Goal: Contribute content: Add original content to the website for others to see

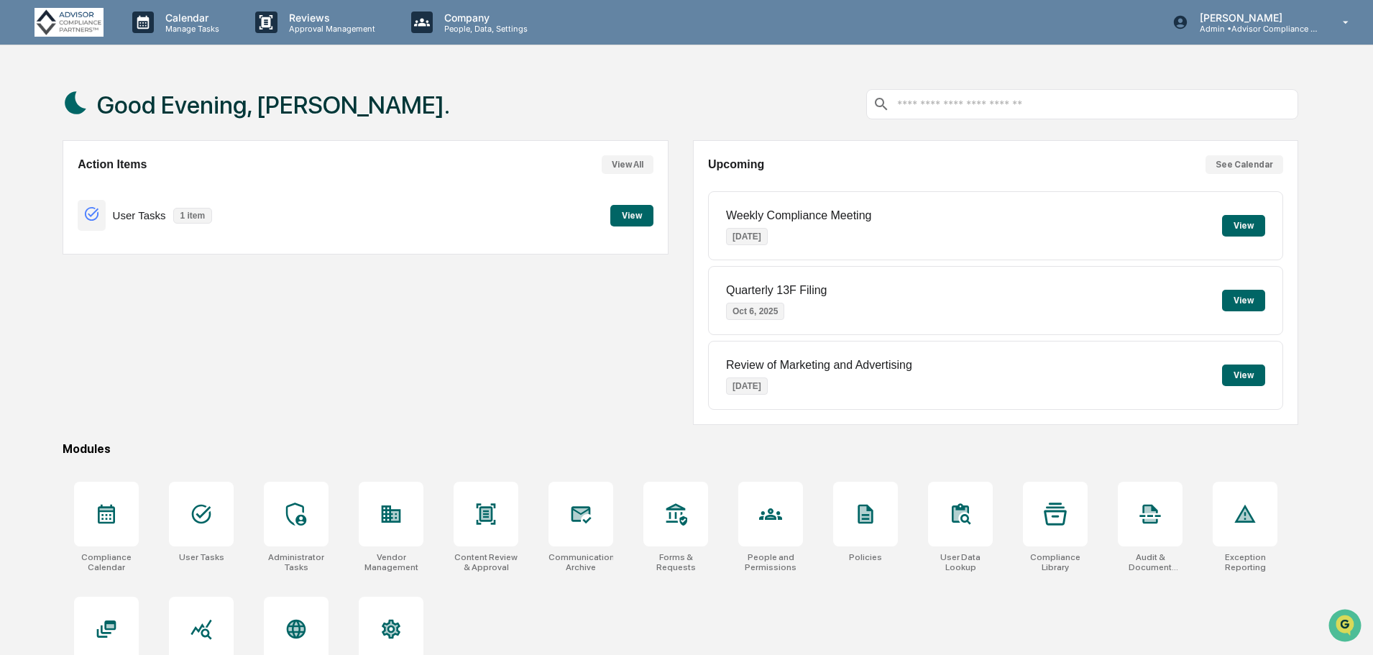
click at [1057, 521] on icon at bounding box center [1055, 514] width 23 height 23
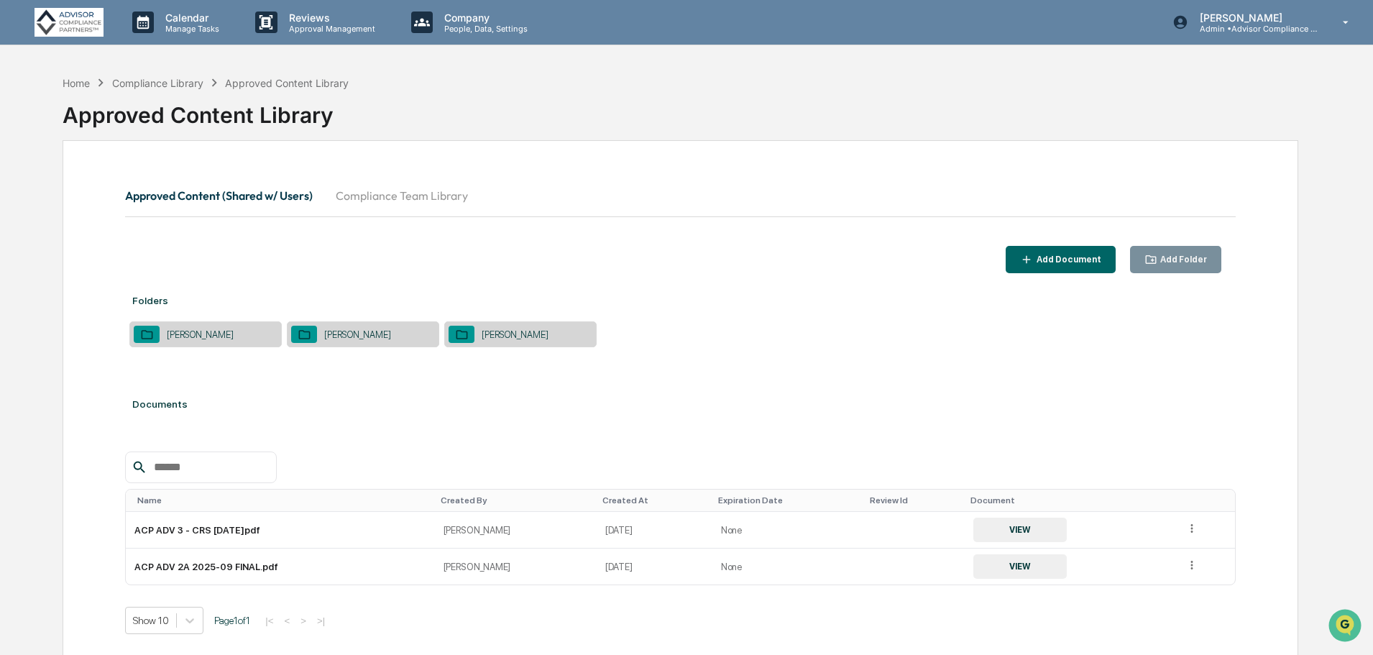
click at [177, 332] on div "[PERSON_NAME]" at bounding box center [200, 334] width 81 height 11
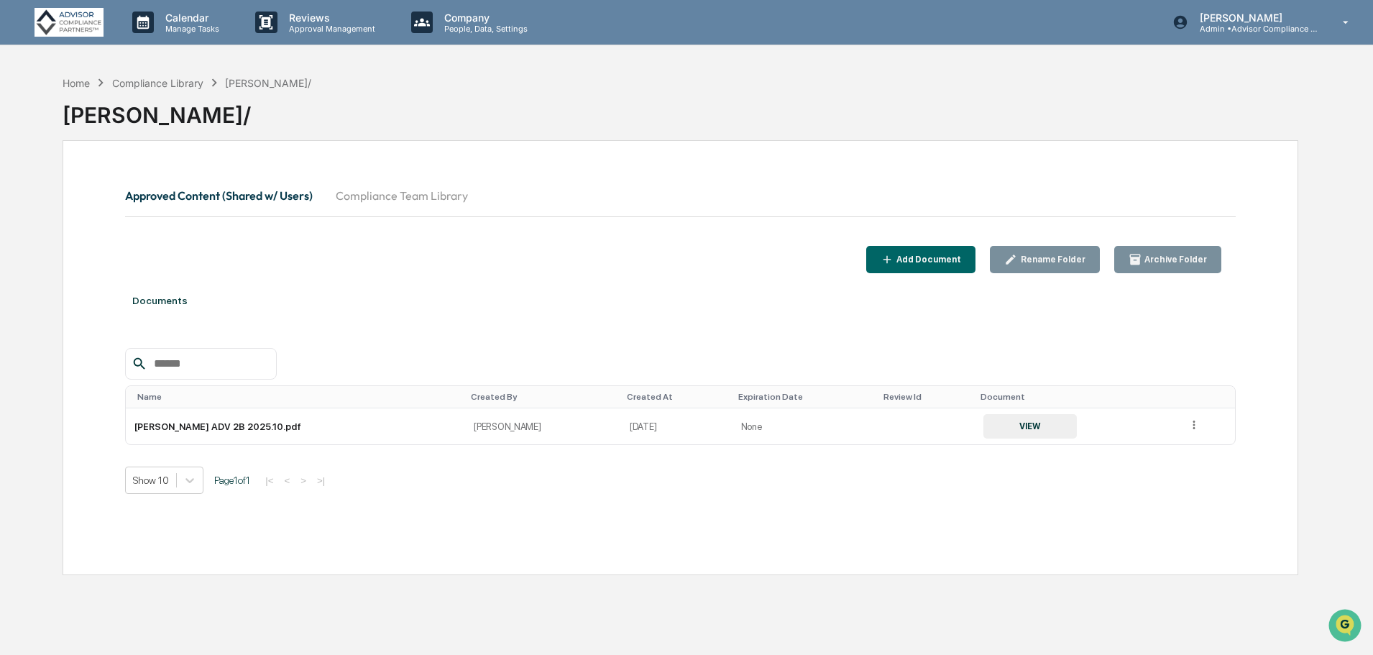
click at [927, 258] on div "Add Document" at bounding box center [928, 260] width 68 height 10
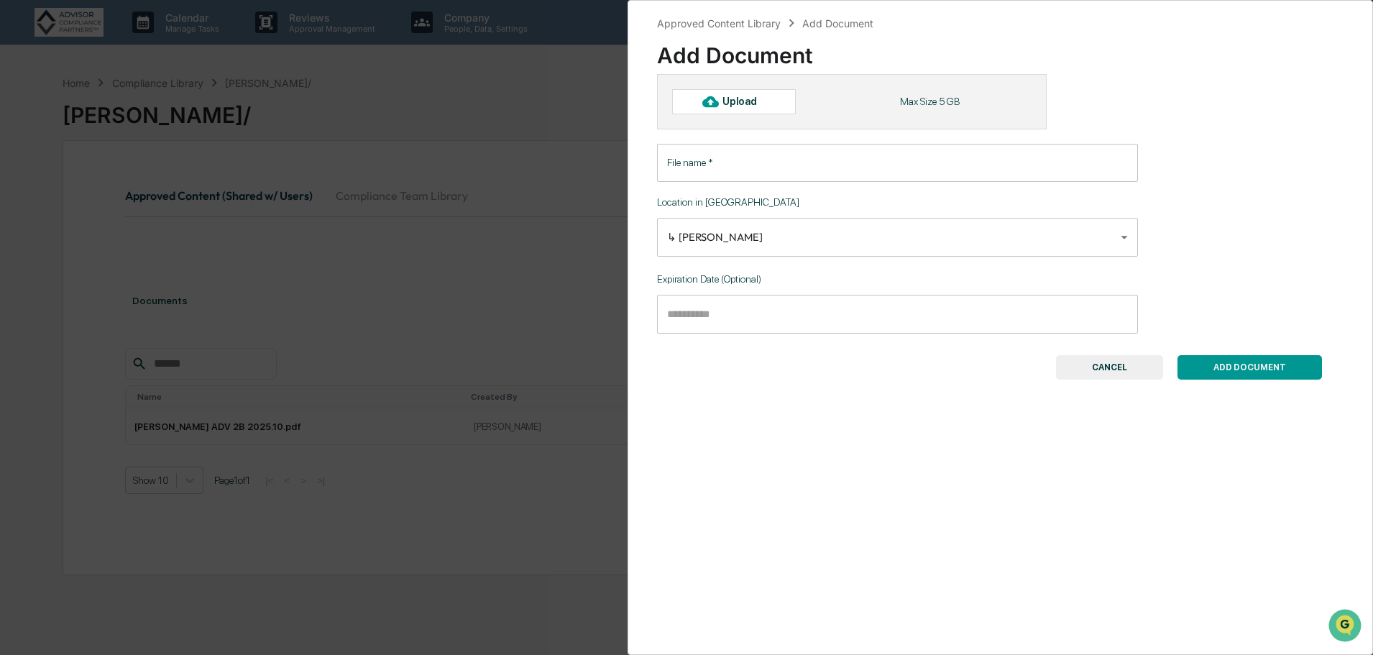
click at [733, 96] on div "Upload" at bounding box center [746, 102] width 47 height 12
type input "**********"
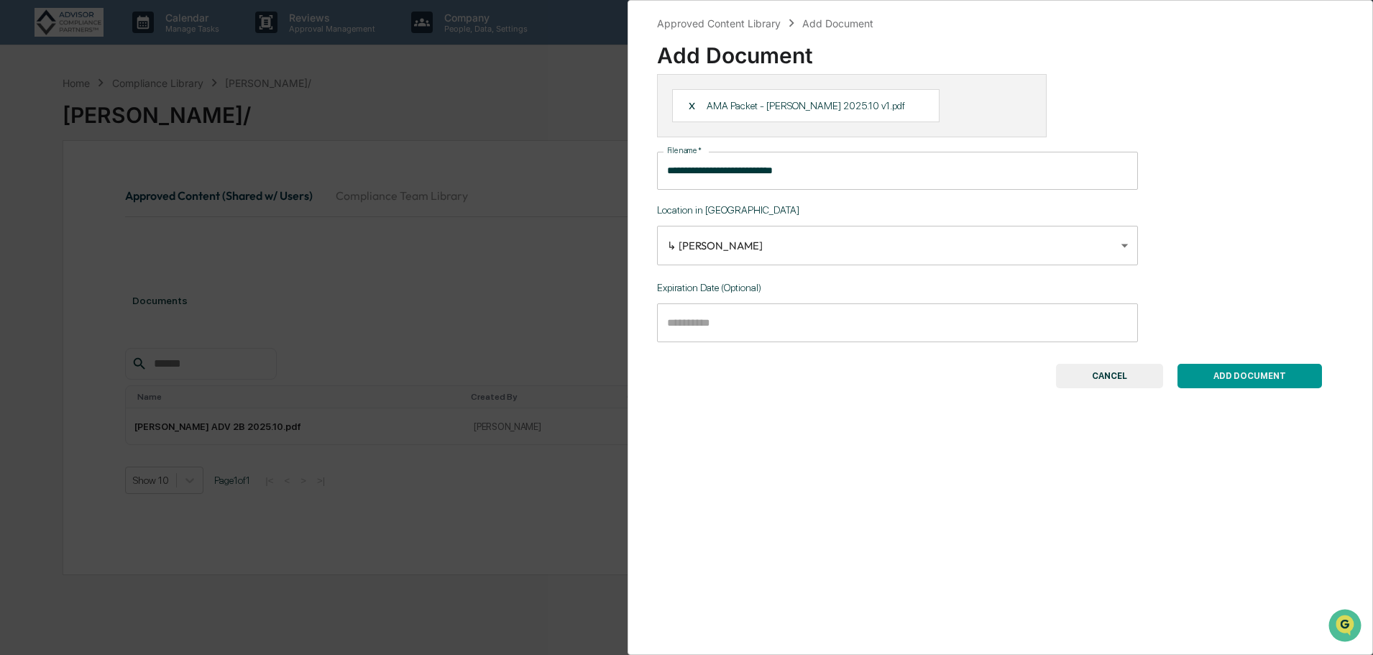
click at [1254, 375] on button "ADD DOCUMENT" at bounding box center [1250, 376] width 145 height 24
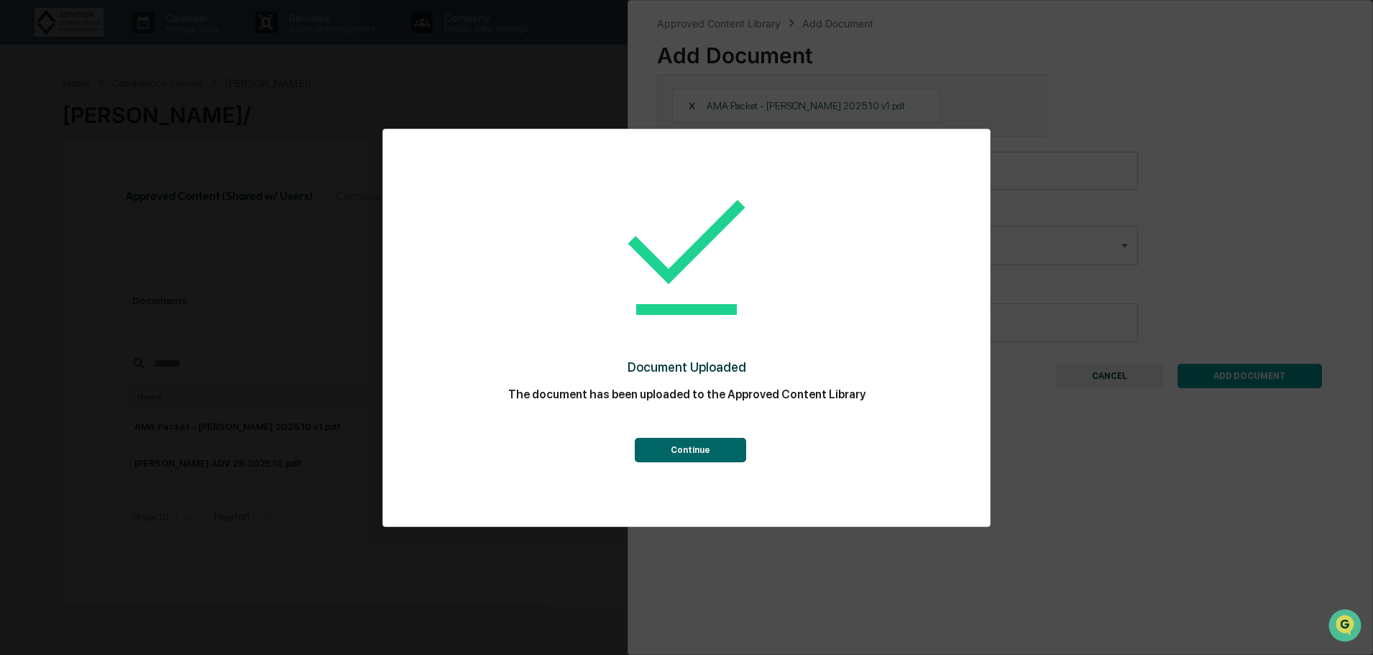
click at [687, 454] on button "Continue" at bounding box center [690, 450] width 111 height 24
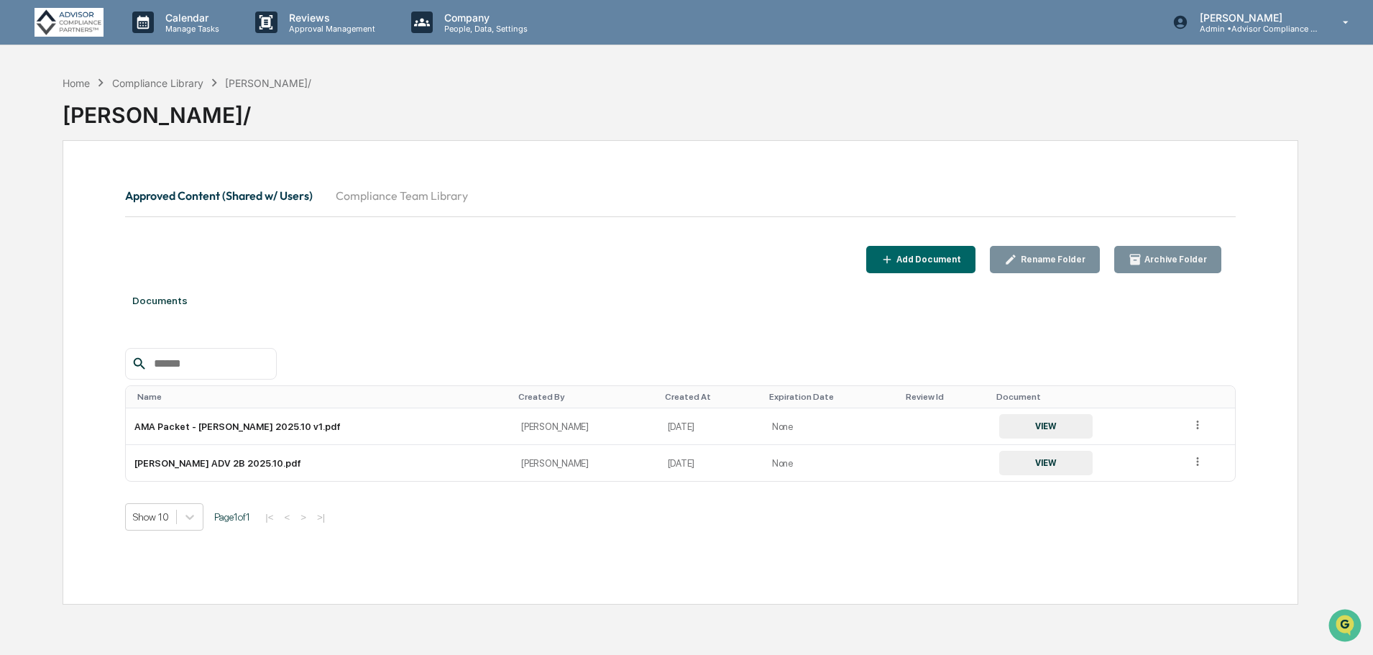
click at [166, 81] on div "Compliance Library" at bounding box center [157, 83] width 91 height 12
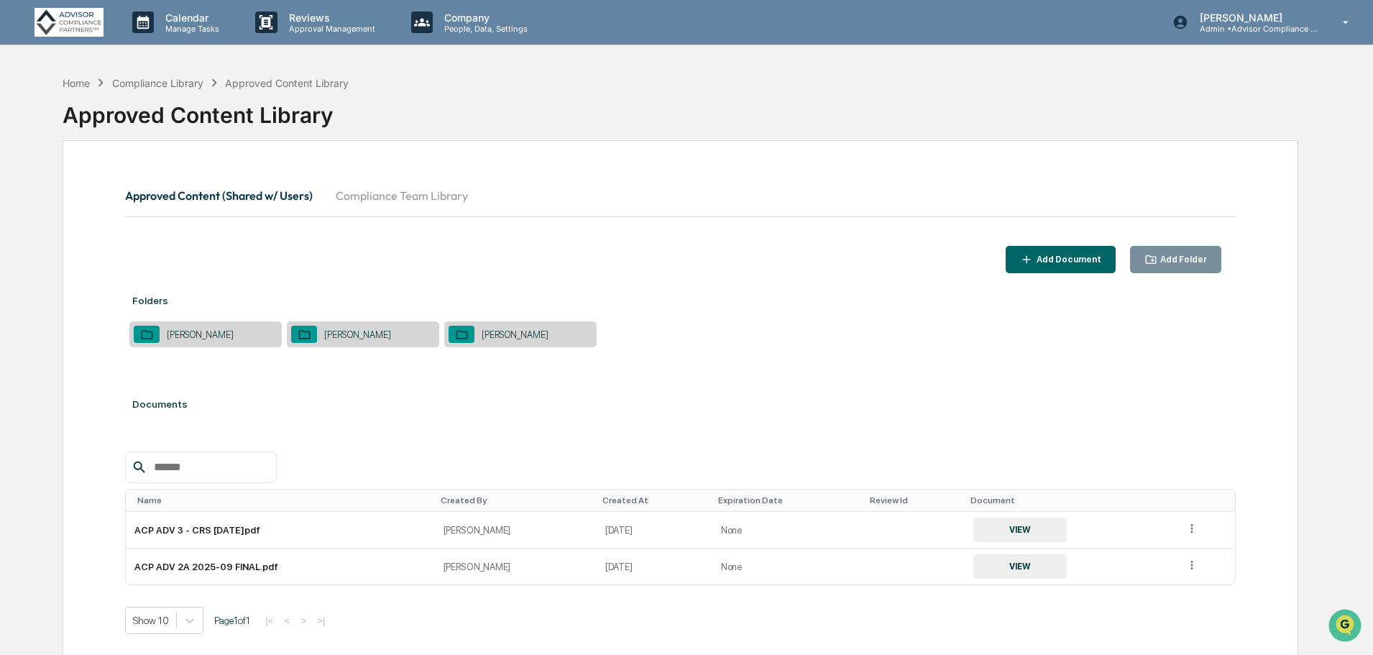
click at [354, 339] on div "[PERSON_NAME]" at bounding box center [357, 334] width 81 height 11
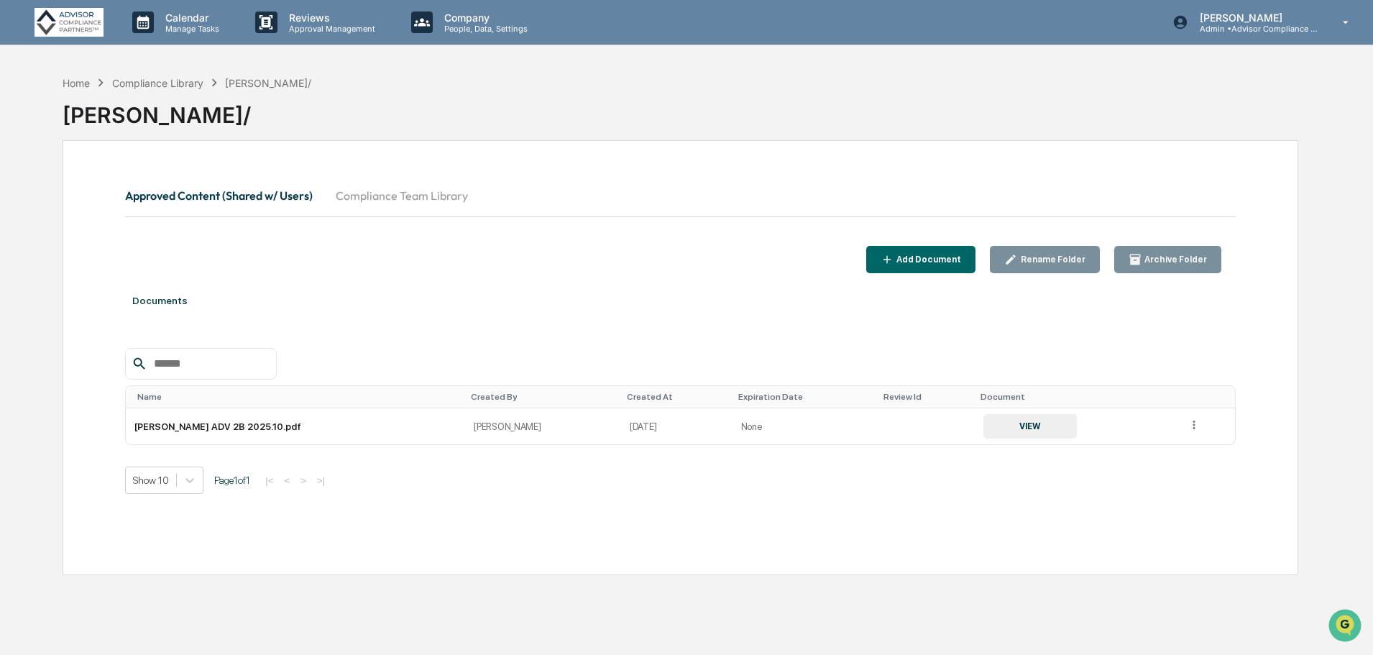
click at [961, 257] on div "Add Document" at bounding box center [928, 260] width 68 height 10
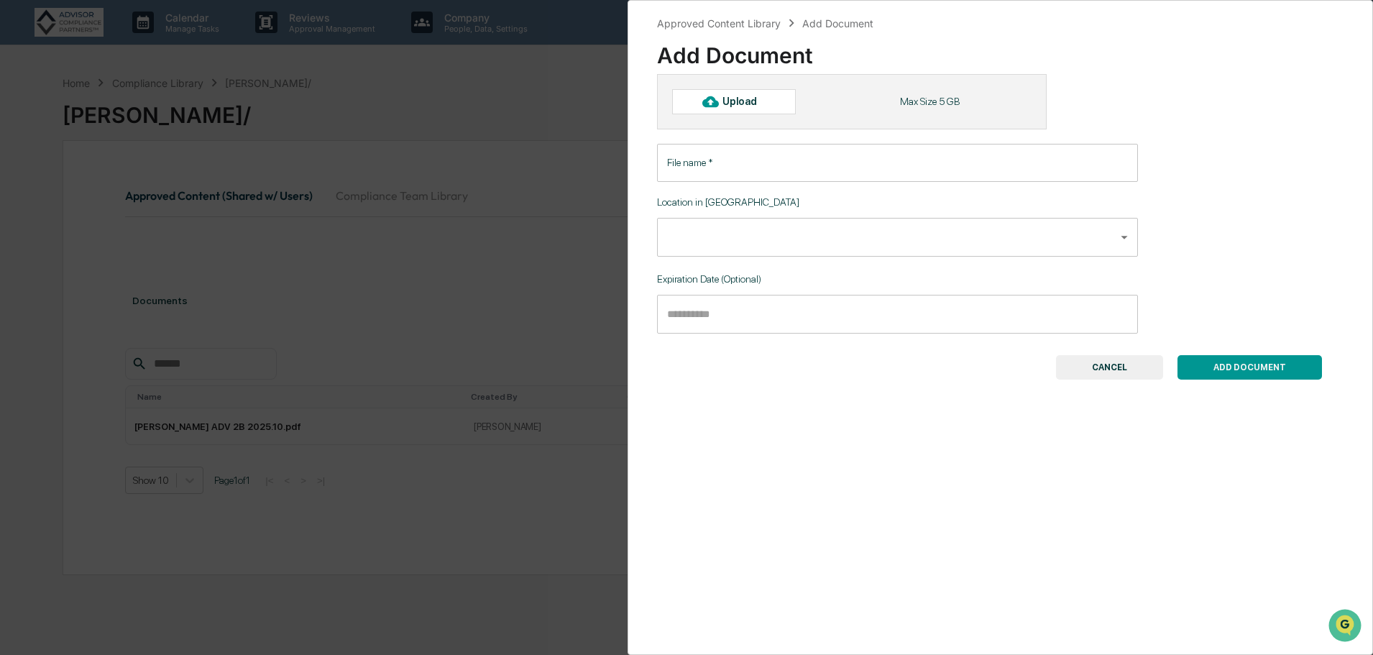
click at [758, 101] on div "Upload" at bounding box center [746, 102] width 47 height 12
type input "**********"
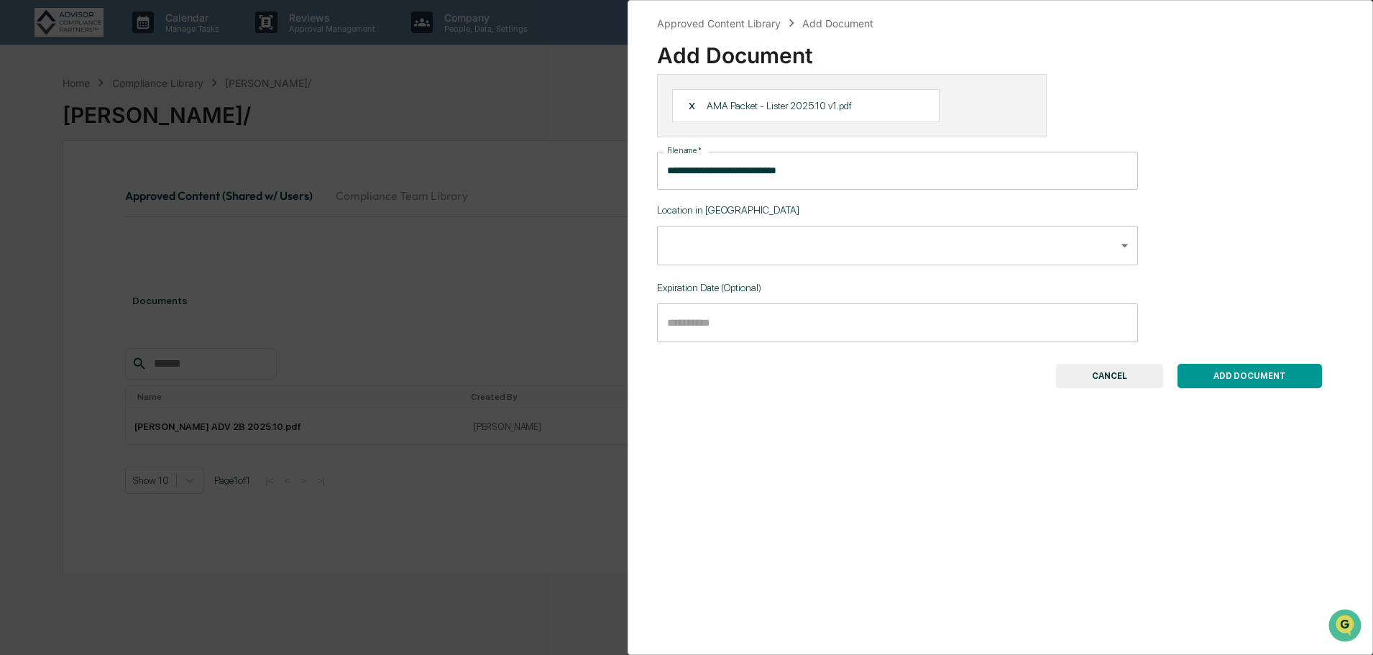
click at [1107, 247] on body "**********" at bounding box center [686, 361] width 1373 height 723
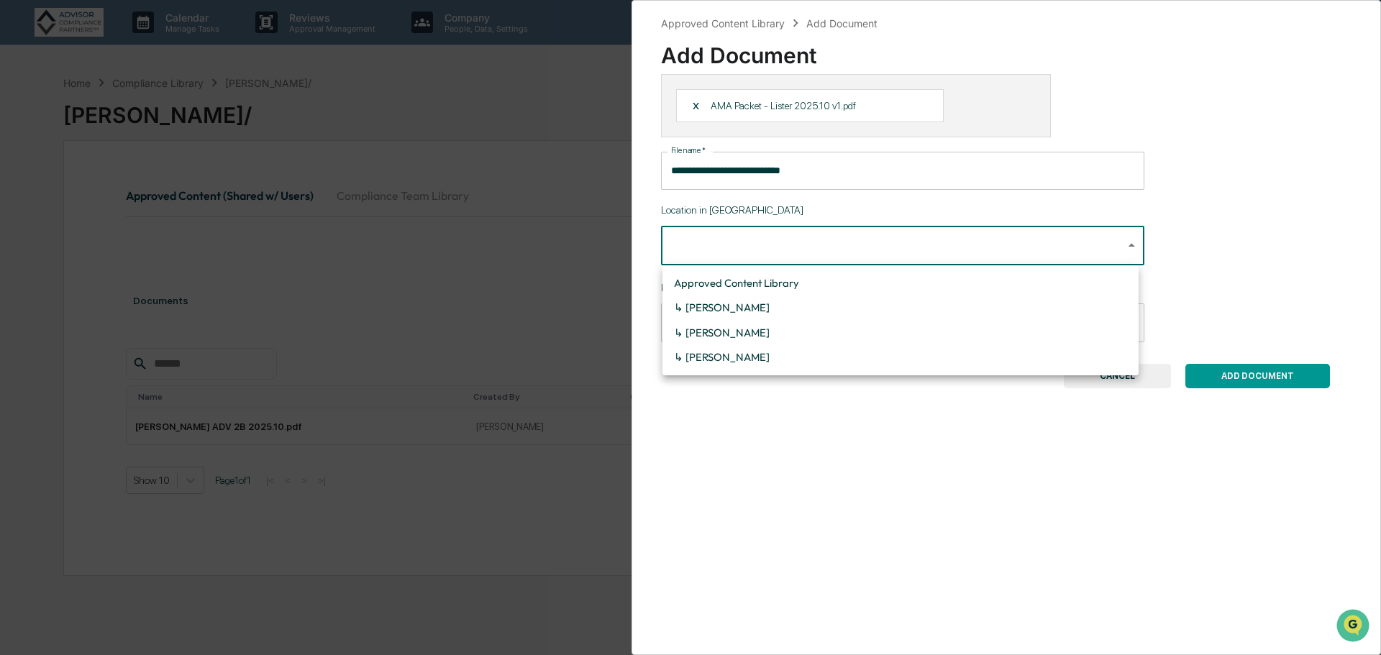
click at [817, 334] on li "↳ [PERSON_NAME]" at bounding box center [900, 333] width 476 height 24
type input "**********"
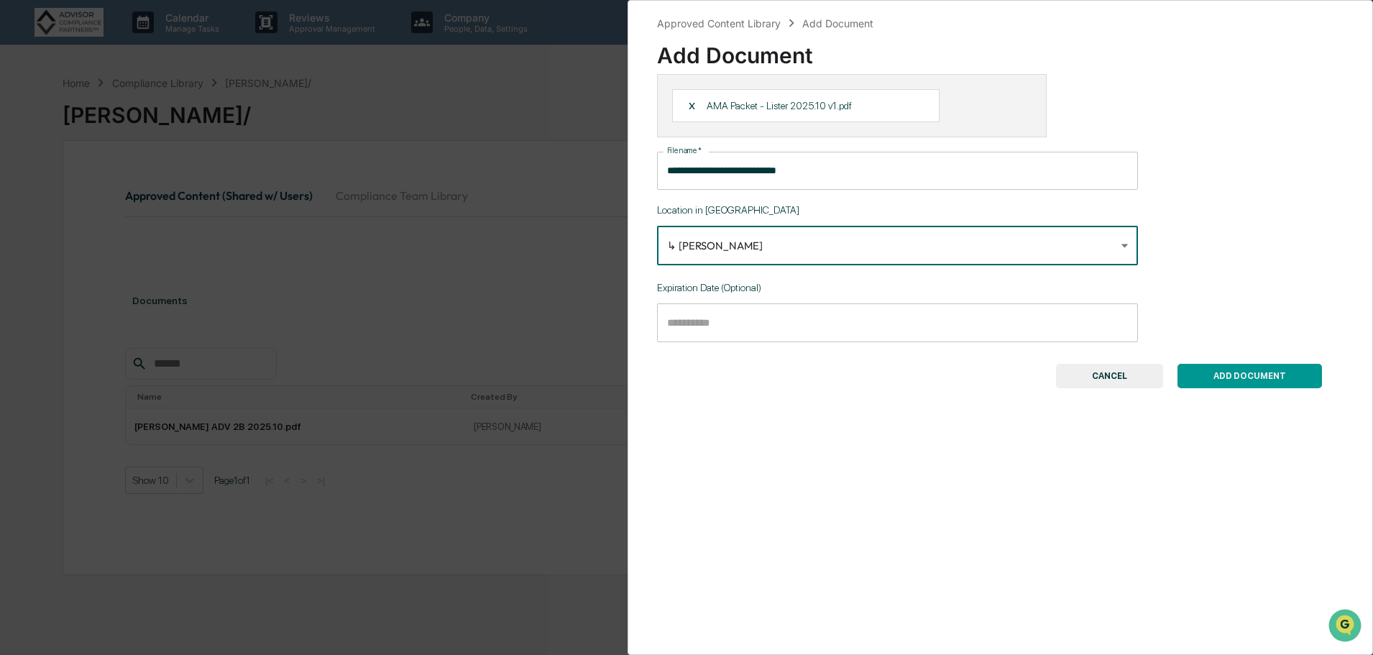
click at [1233, 380] on button "ADD DOCUMENT" at bounding box center [1250, 376] width 145 height 24
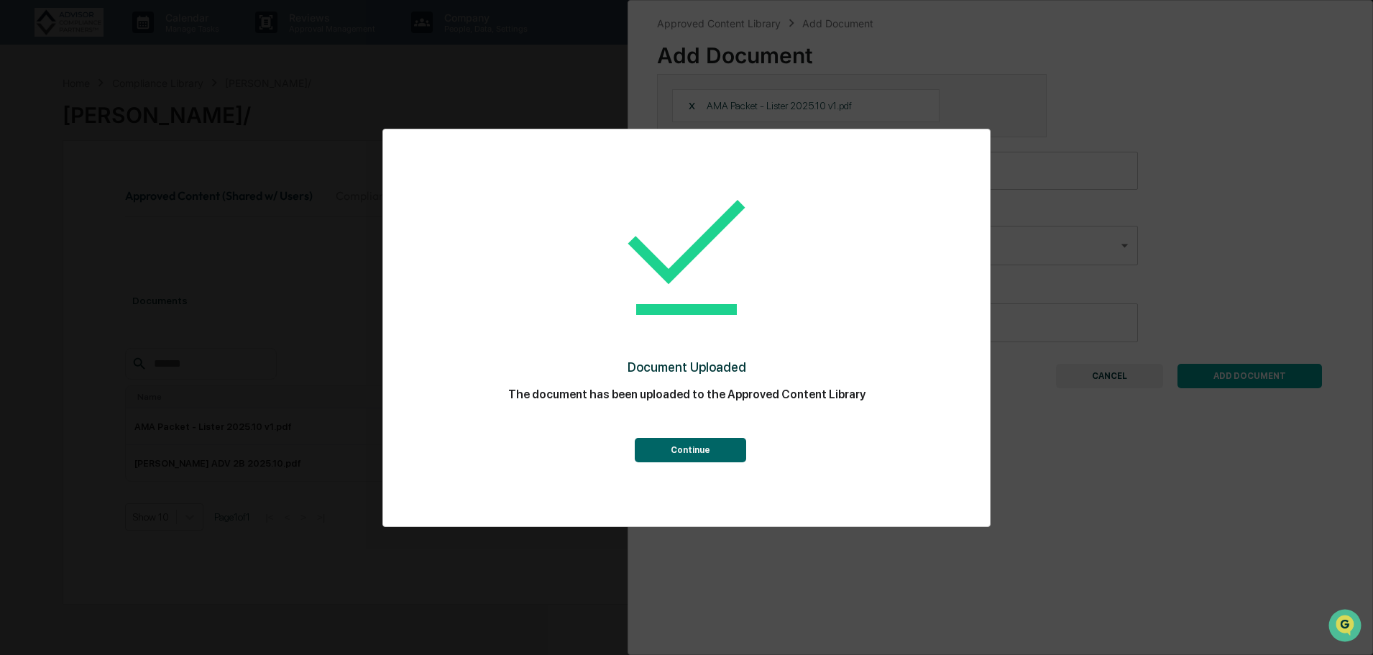
click at [707, 452] on button "Continue" at bounding box center [690, 450] width 111 height 24
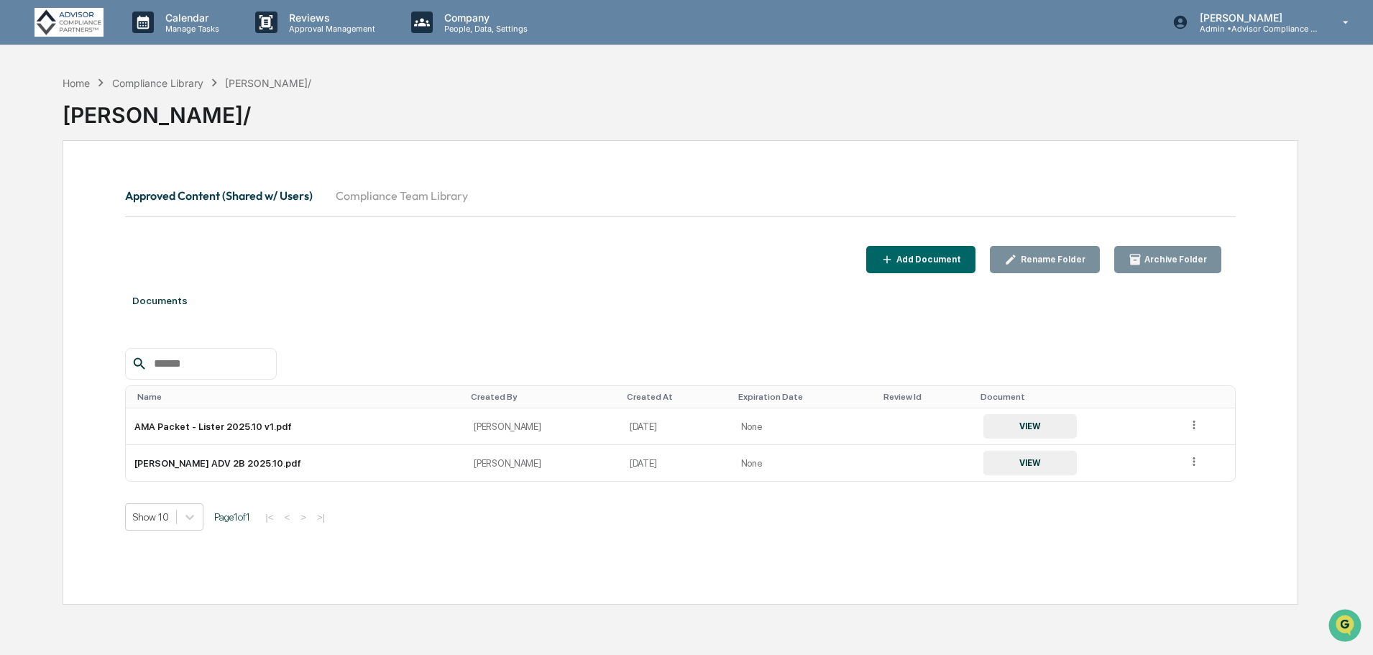
click at [152, 78] on div "Compliance Library" at bounding box center [157, 83] width 91 height 12
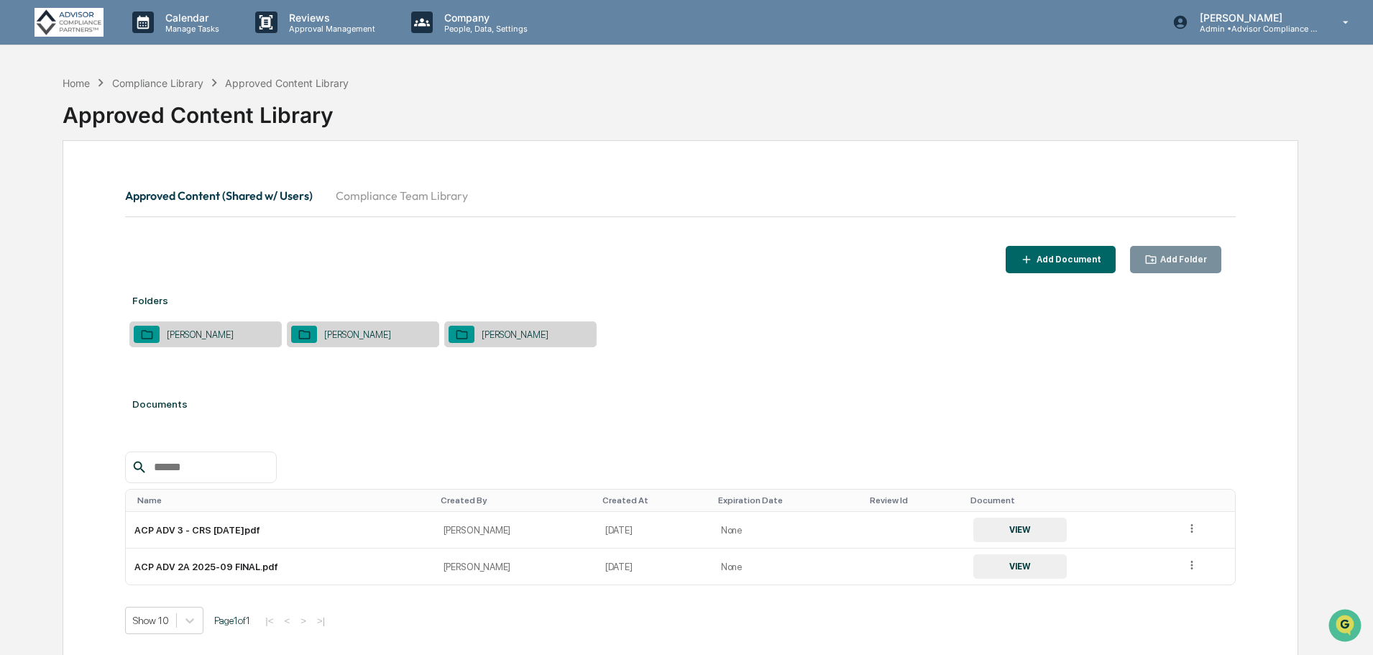
click at [498, 335] on div "[PERSON_NAME]" at bounding box center [515, 334] width 81 height 11
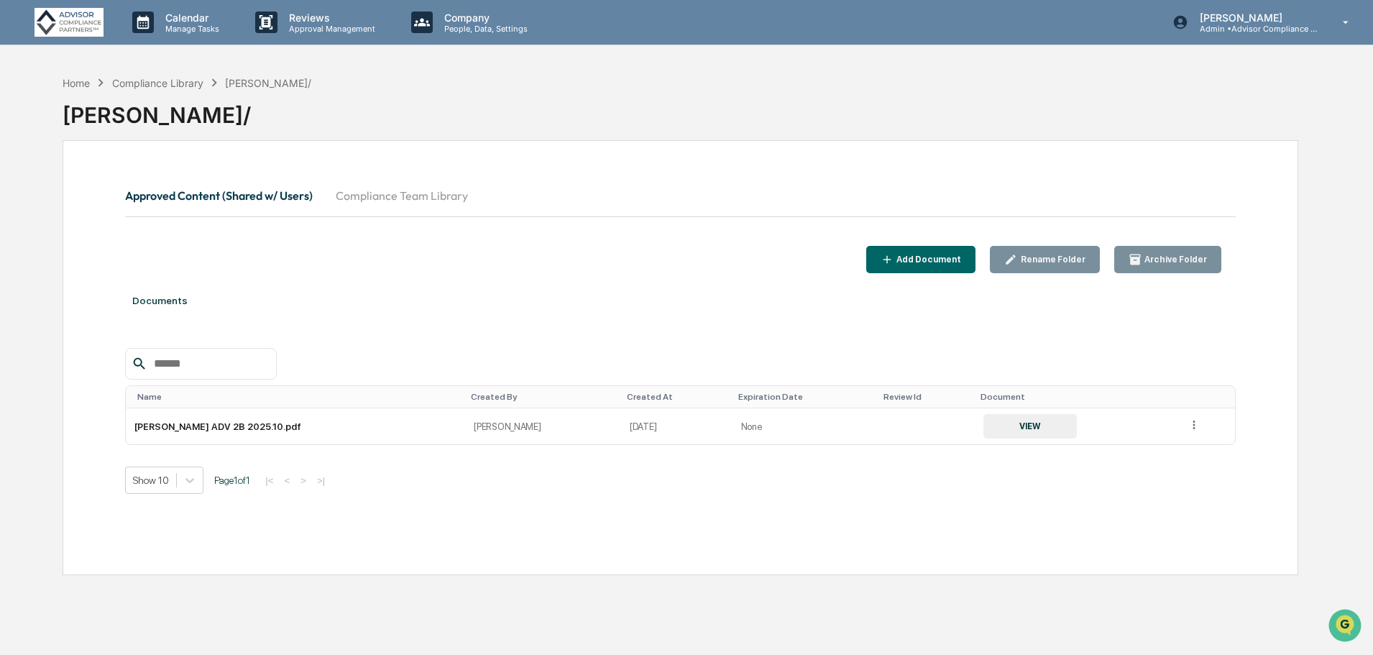
click at [931, 252] on button "Add Document" at bounding box center [922, 260] width 110 height 28
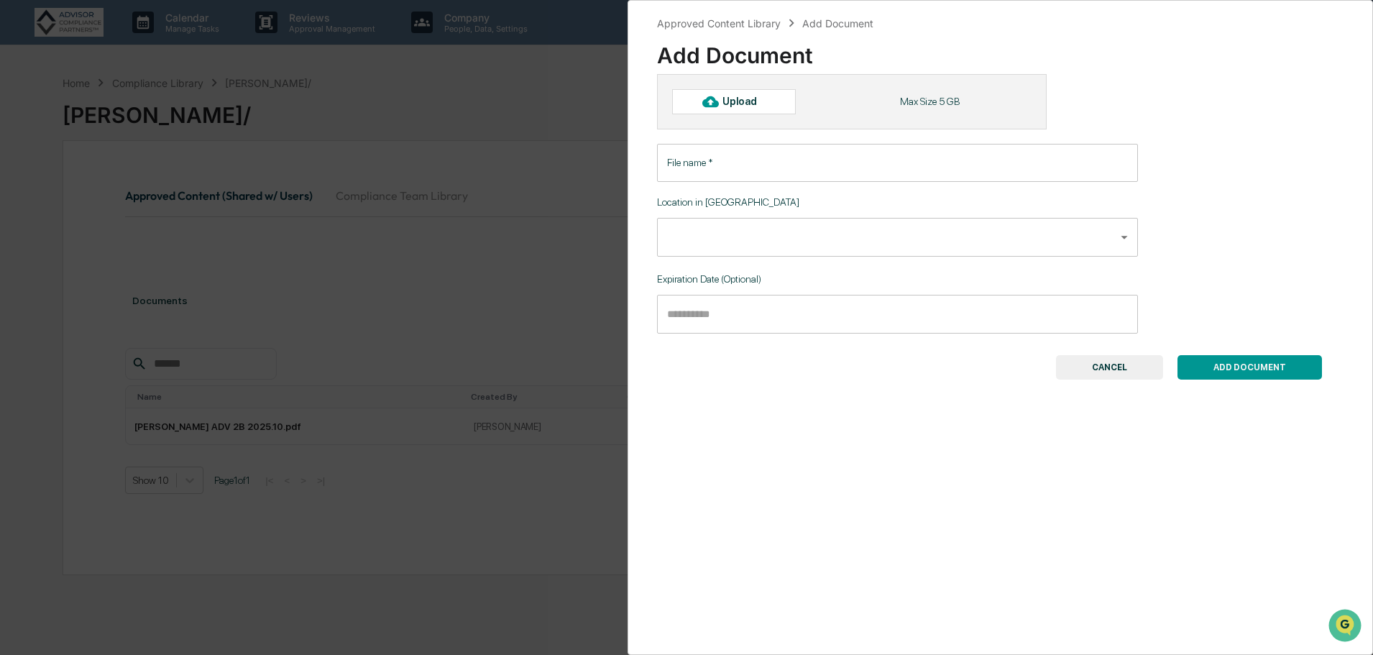
click at [777, 101] on div "Upload" at bounding box center [734, 101] width 124 height 24
type input "**********"
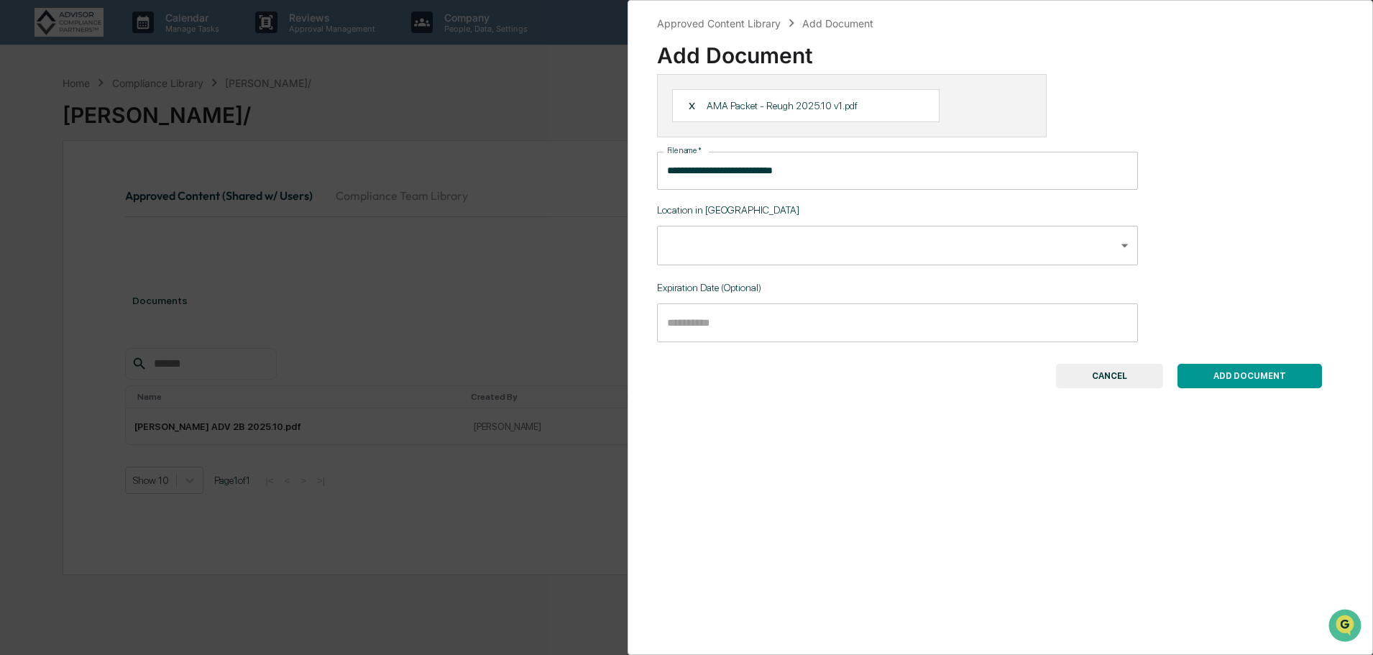
click at [911, 245] on body "**********" at bounding box center [686, 361] width 1373 height 723
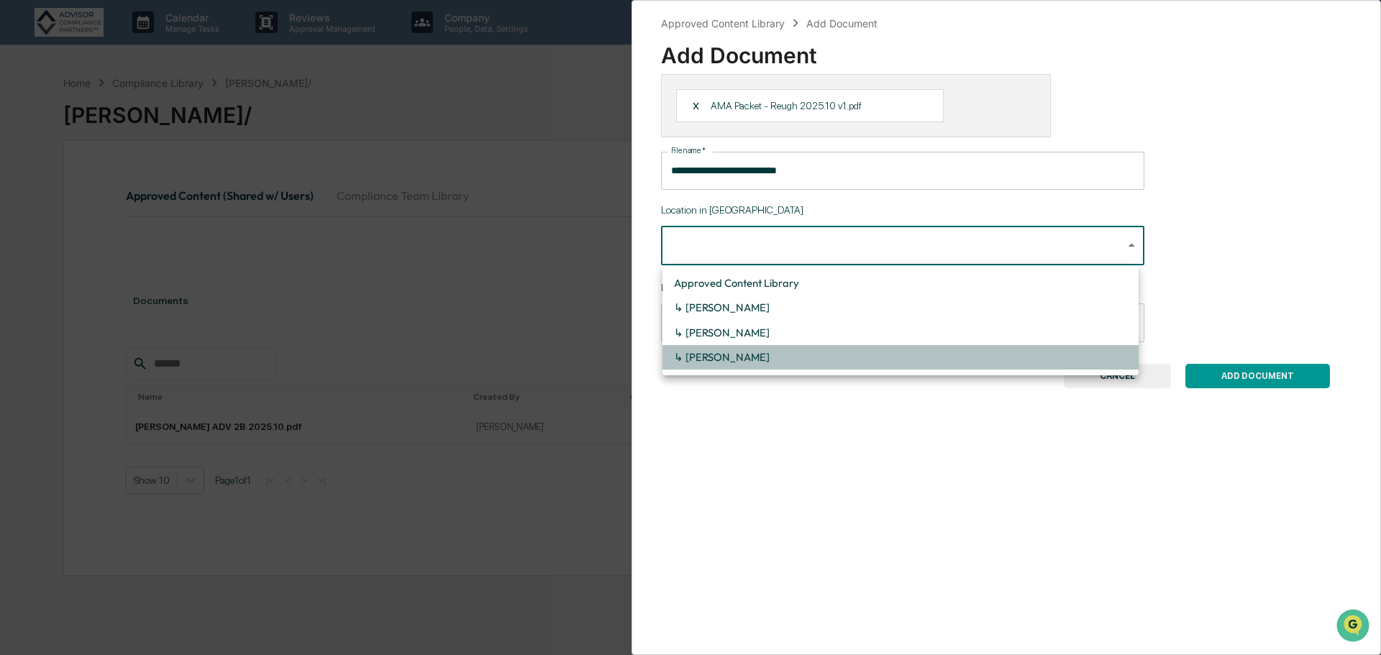
click at [742, 351] on li "↳ [PERSON_NAME]" at bounding box center [900, 357] width 476 height 24
type input "**********"
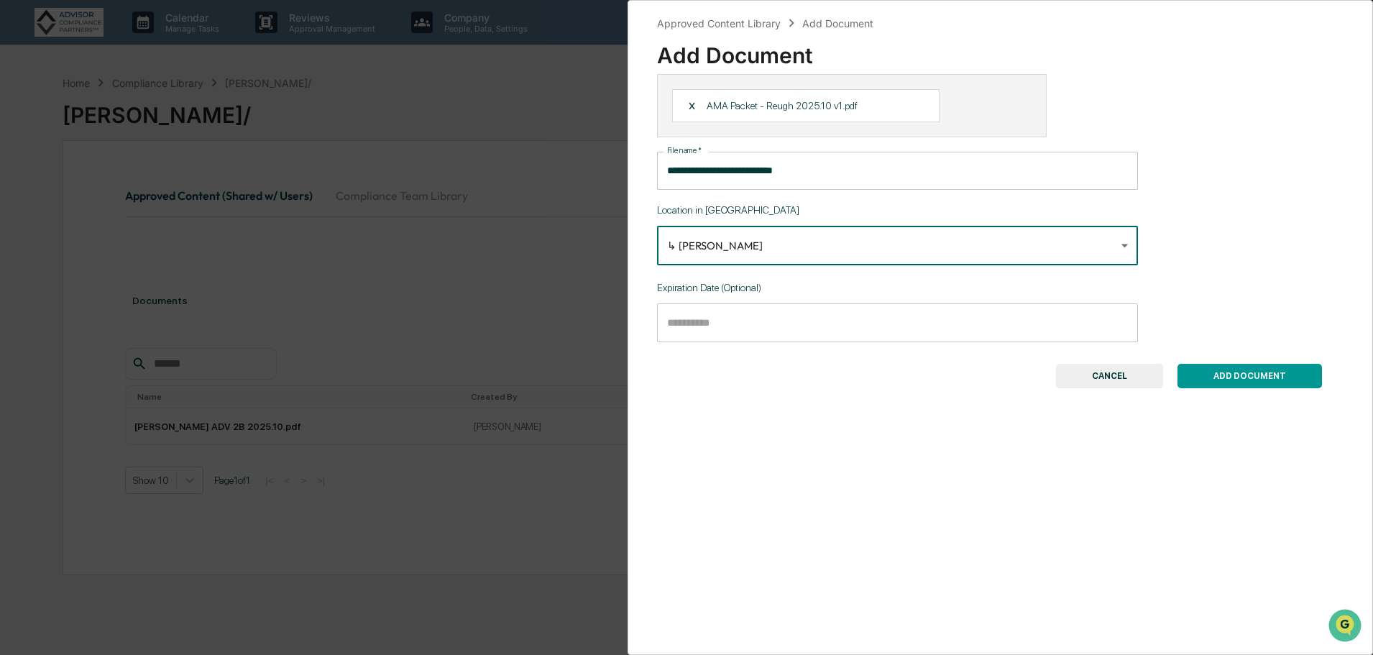
click at [1217, 375] on button "ADD DOCUMENT" at bounding box center [1250, 376] width 145 height 24
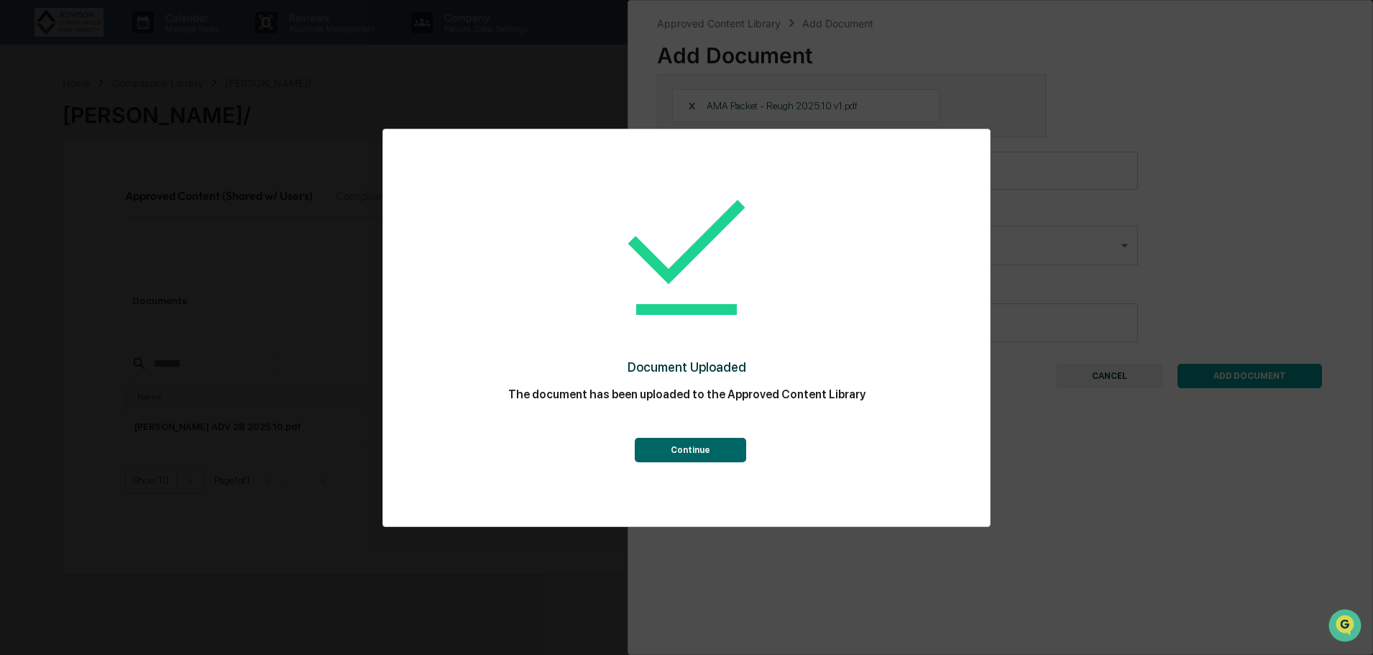
click at [714, 444] on button "Continue" at bounding box center [690, 450] width 111 height 24
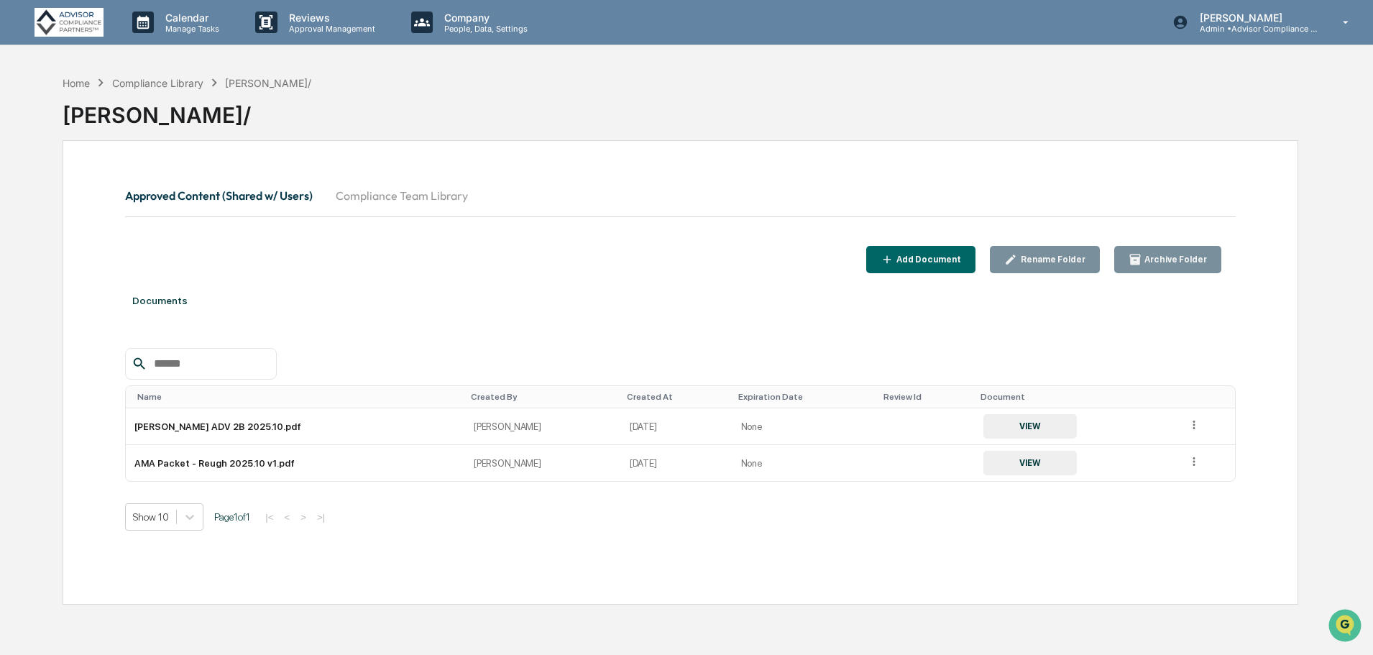
click at [79, 86] on div "Home" at bounding box center [76, 83] width 27 height 12
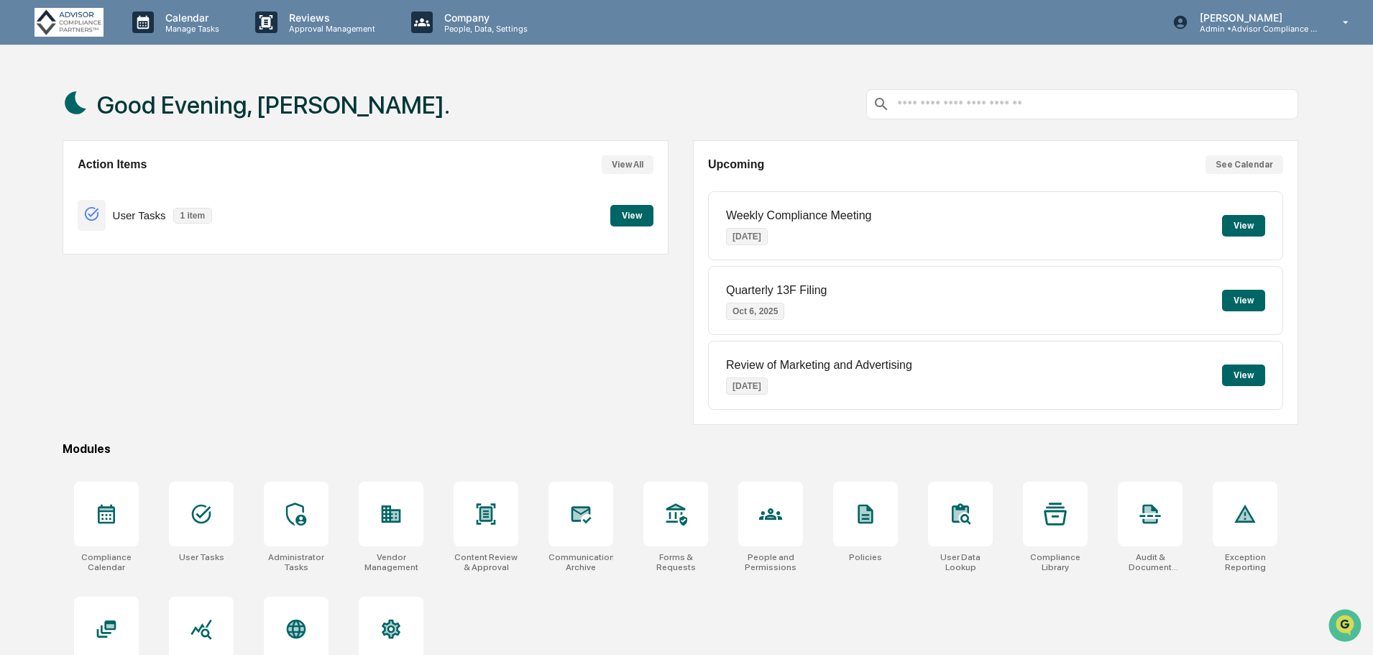
click at [643, 208] on button "View" at bounding box center [632, 216] width 43 height 22
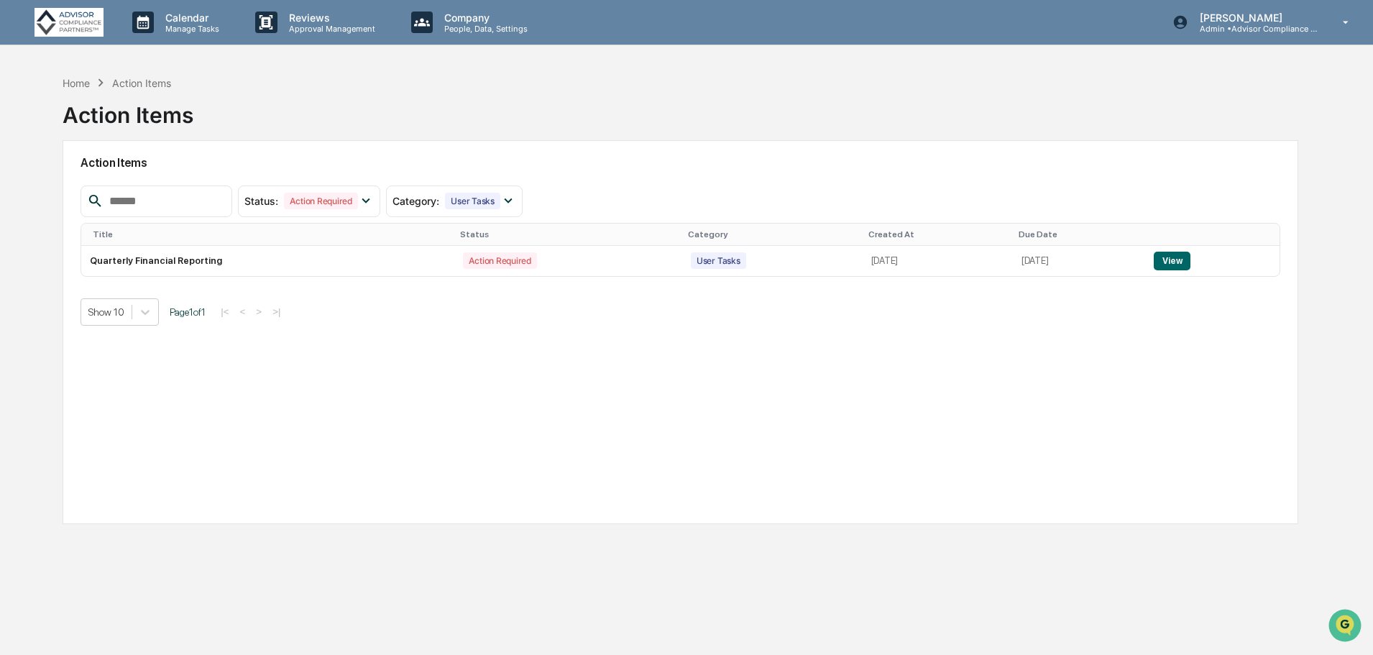
click at [1183, 257] on button "View" at bounding box center [1172, 261] width 37 height 19
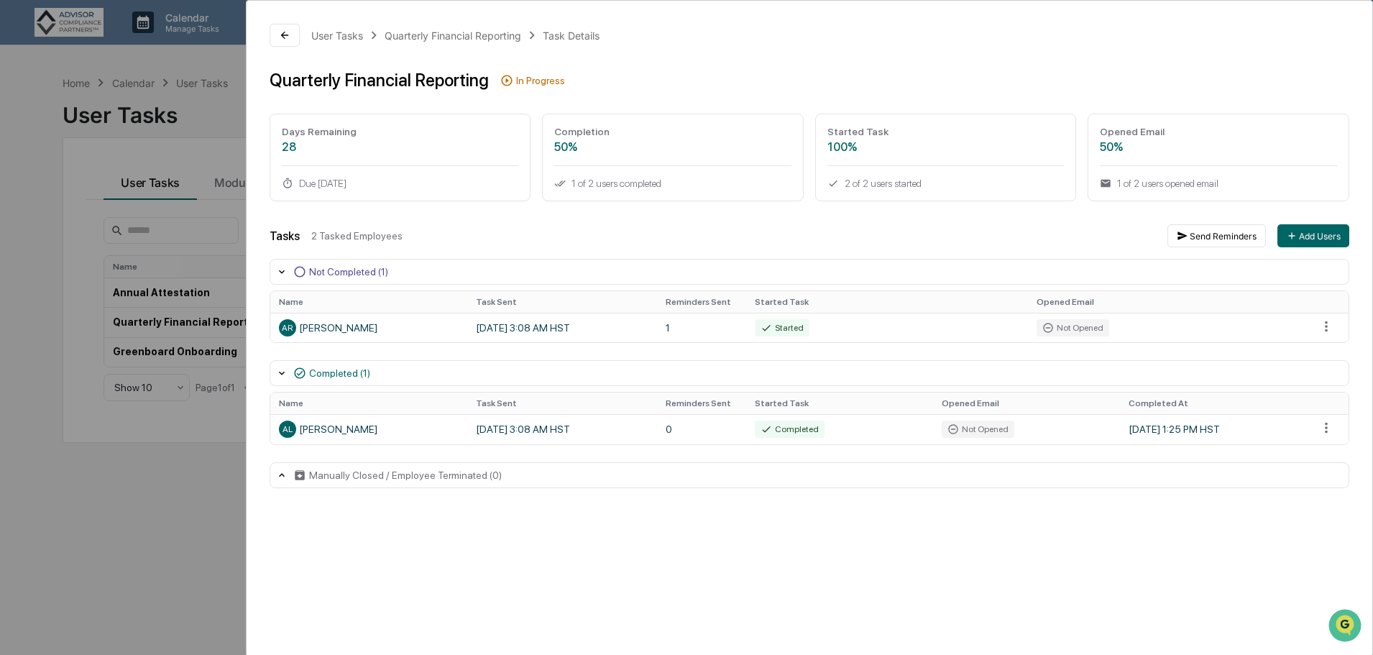
click at [288, 35] on icon at bounding box center [285, 35] width 12 height 12
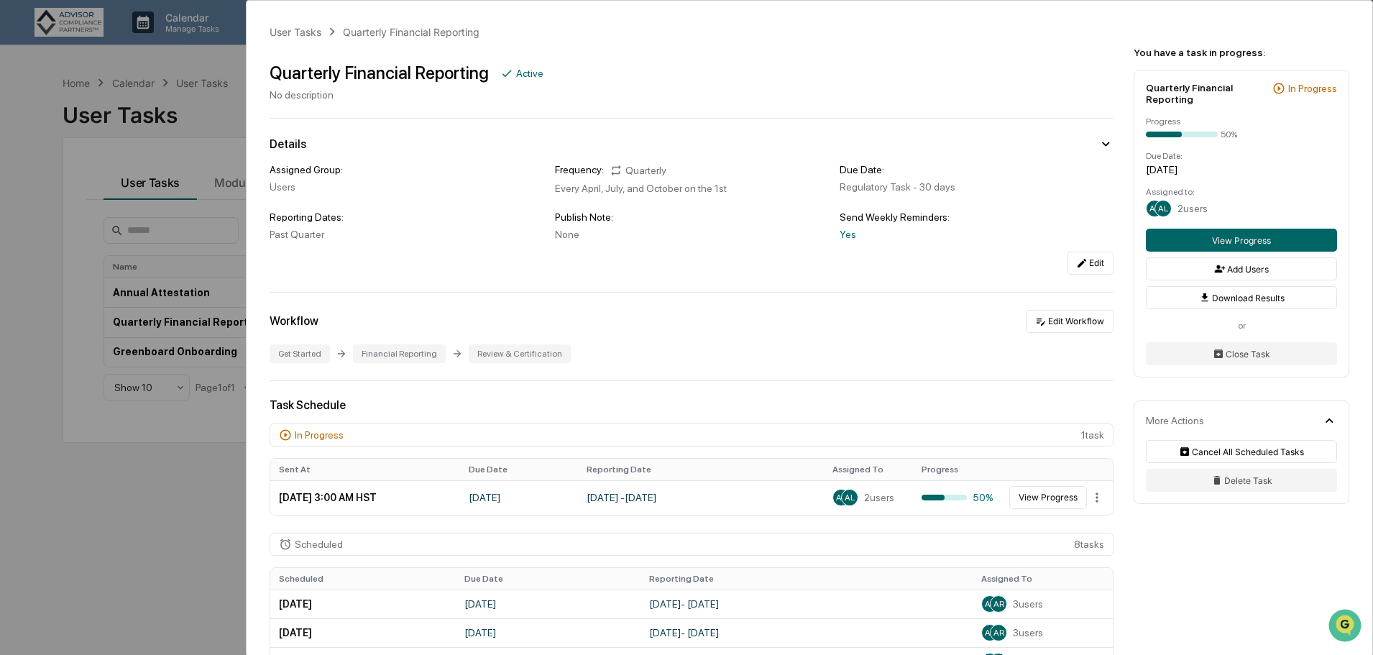
click at [96, 522] on div "User Tasks Quarterly Financial Reporting Quarterly Financial Reporting Active N…" at bounding box center [686, 327] width 1373 height 655
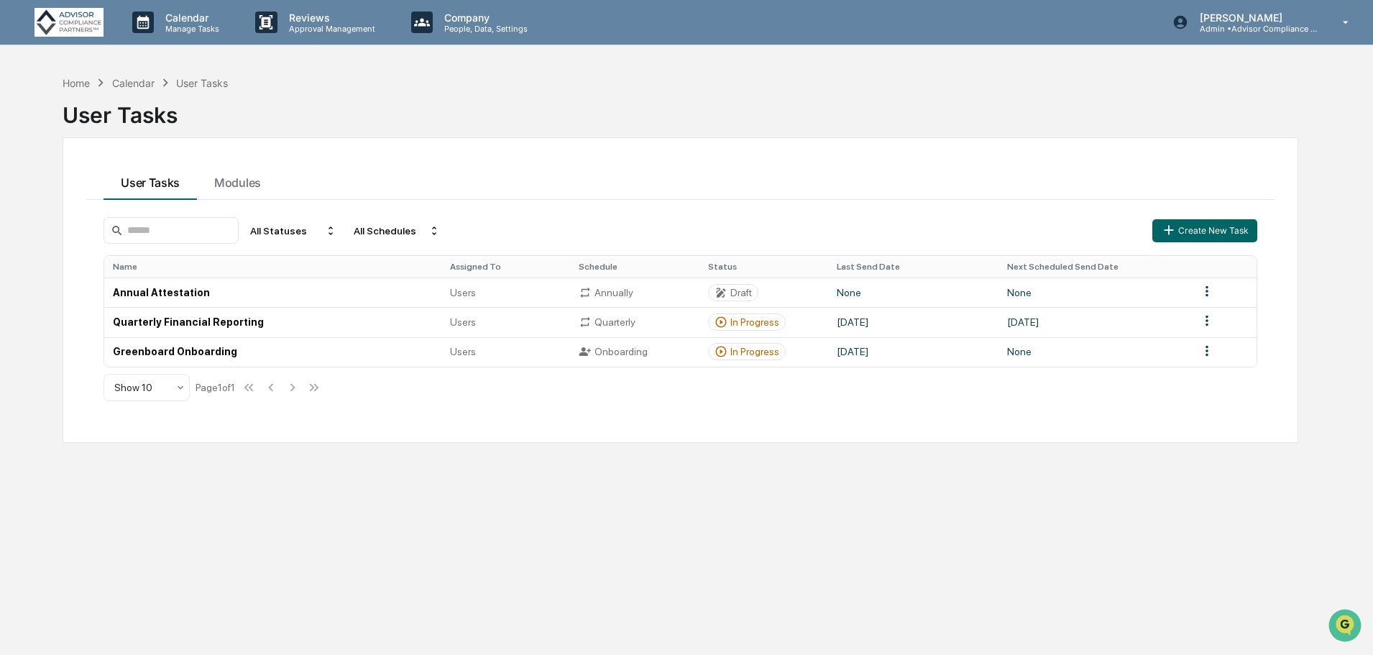
click at [480, 19] on p "Company" at bounding box center [484, 18] width 102 height 12
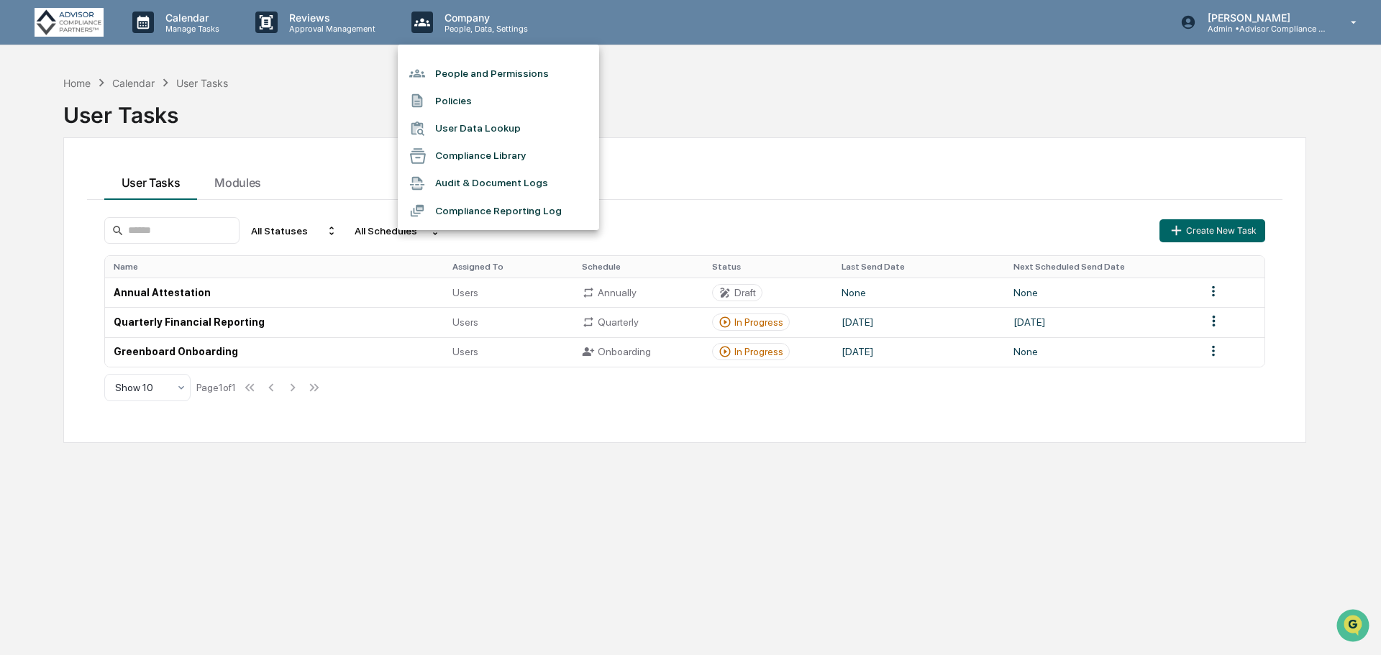
click at [480, 71] on li "People and Permissions" at bounding box center [498, 73] width 201 height 27
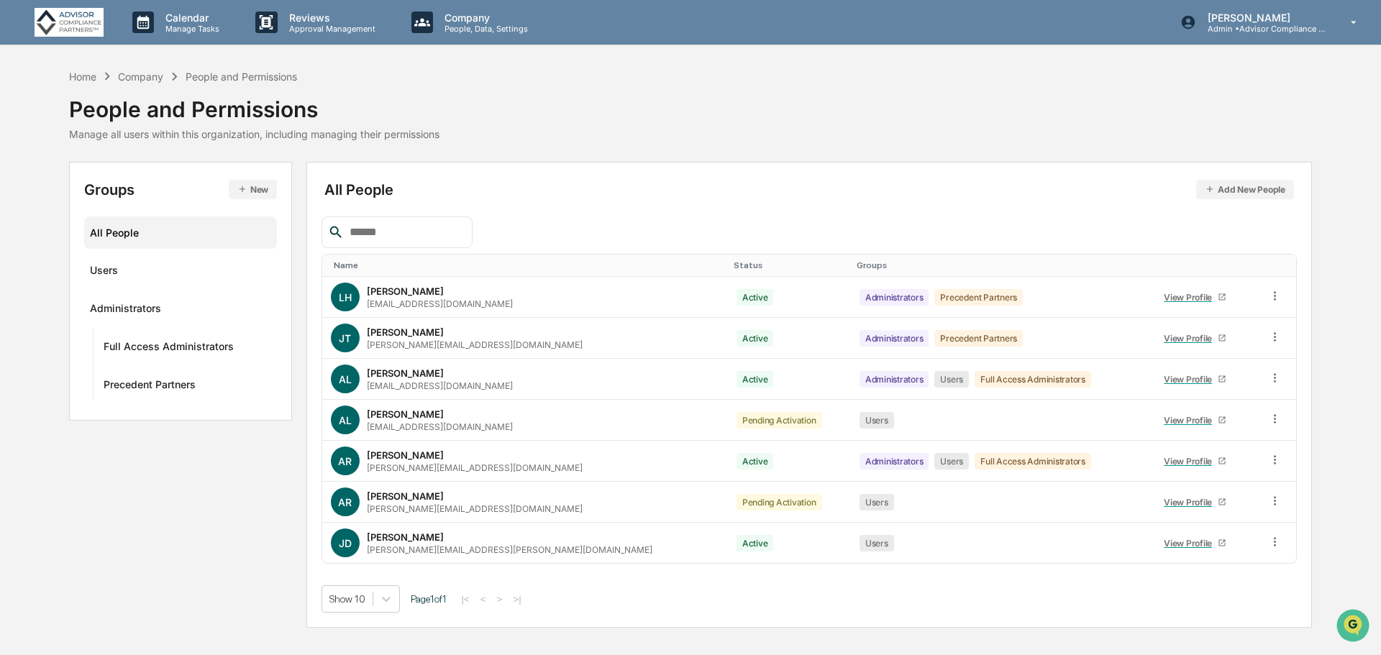
click at [1164, 545] on div "View Profile" at bounding box center [1191, 543] width 54 height 11
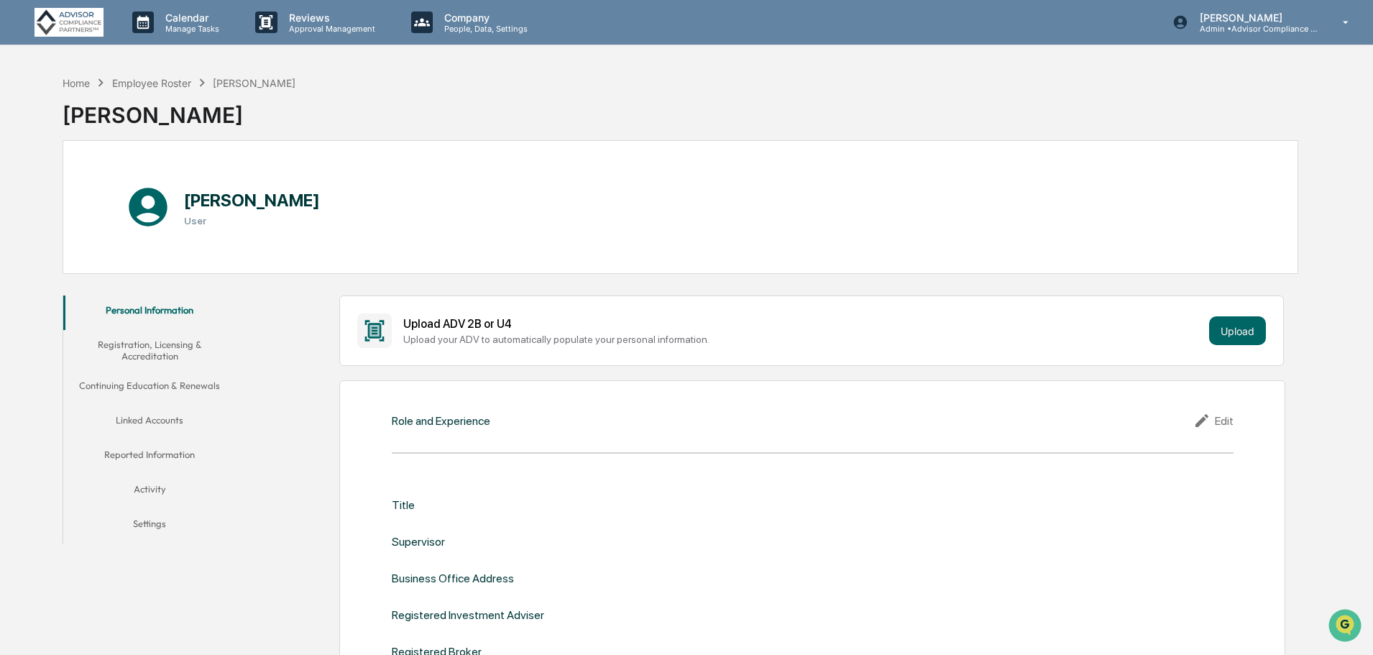
click at [1234, 331] on button "Upload" at bounding box center [1238, 330] width 57 height 29
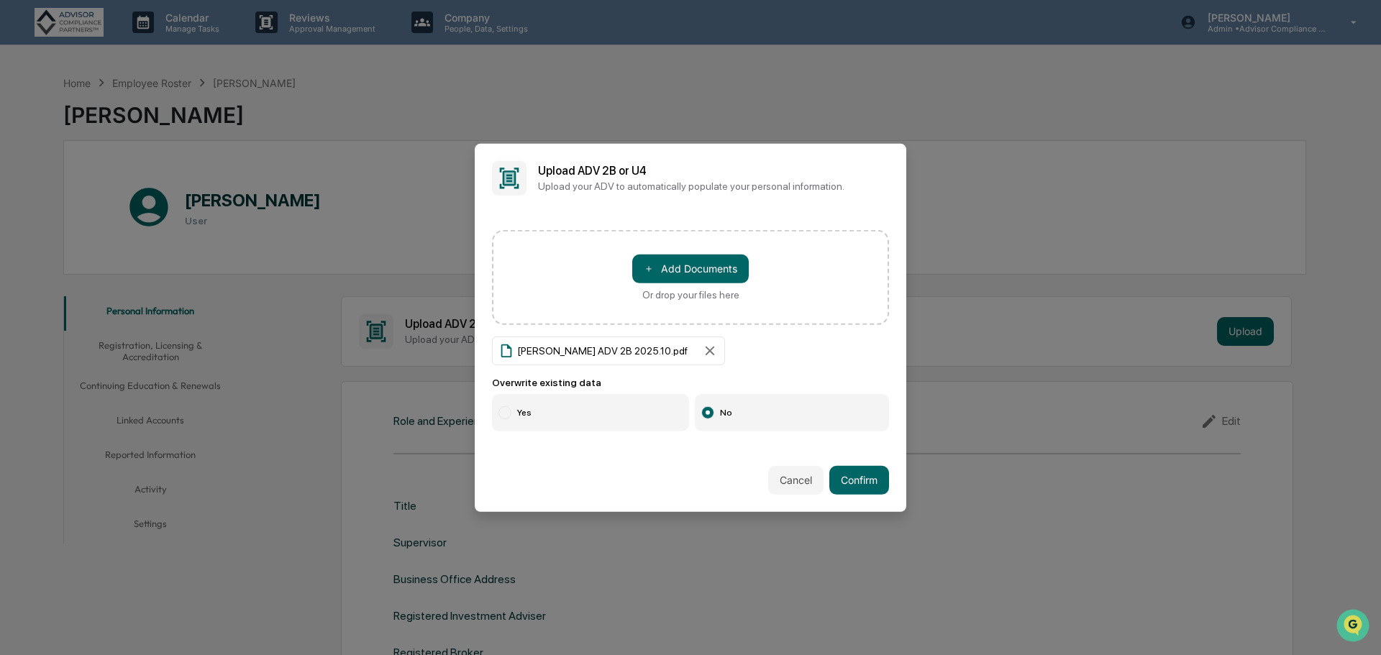
click at [508, 410] on div at bounding box center [504, 412] width 13 height 13
click at [864, 477] on button "Confirm" at bounding box center [859, 480] width 60 height 29
